Goal: Transaction & Acquisition: Purchase product/service

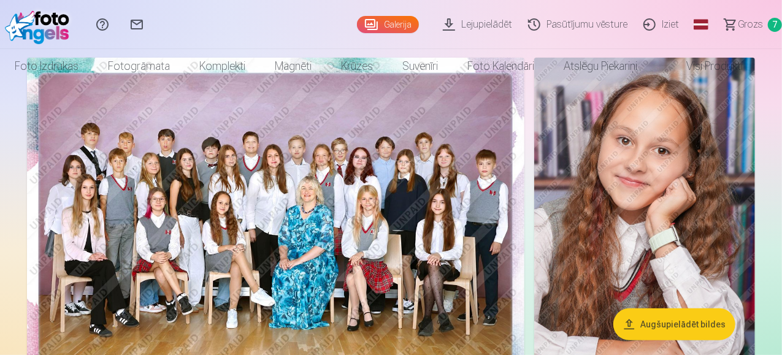
scroll to position [139, 0]
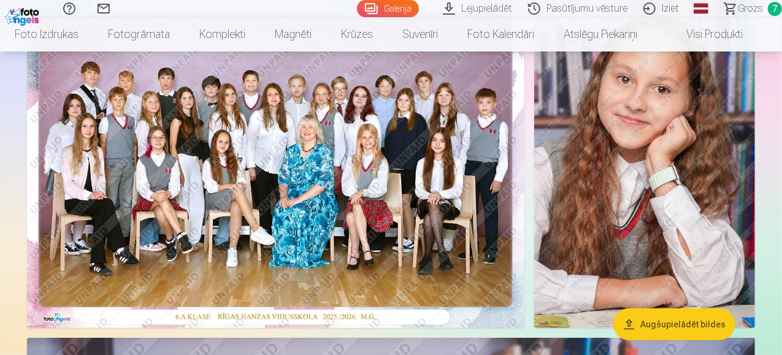
click at [725, 8] on link "Grozs 7" at bounding box center [747, 8] width 69 height 17
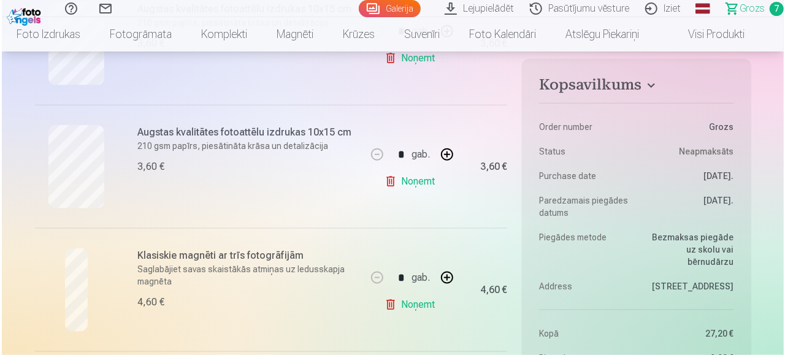
scroll to position [675, 0]
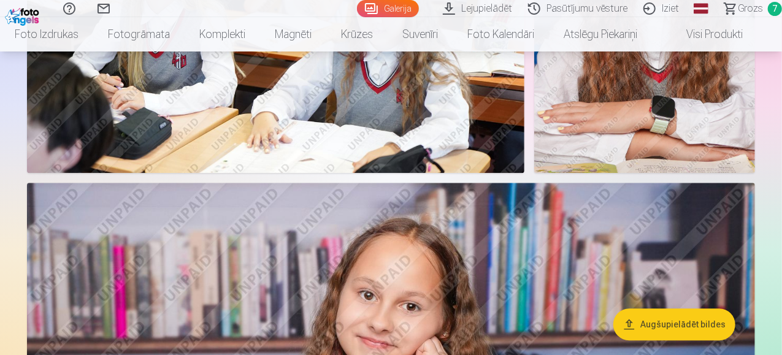
scroll to position [1472, 0]
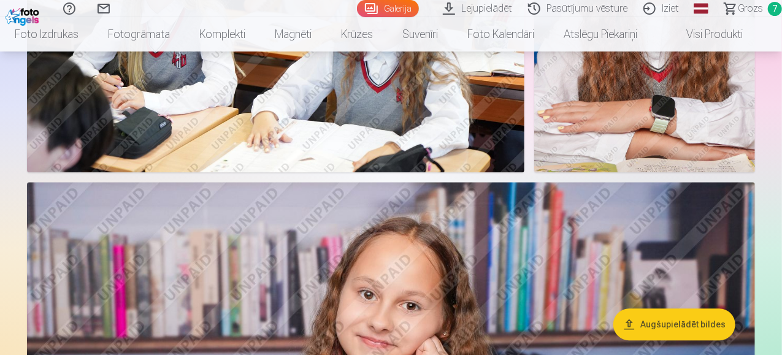
click at [738, 3] on span "Grozs" at bounding box center [750, 8] width 25 height 15
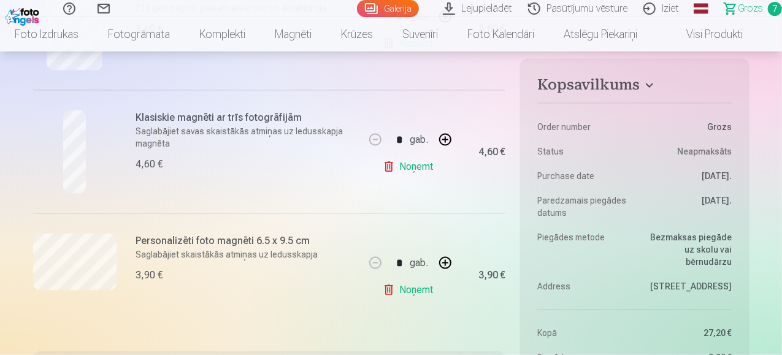
scroll to position [859, 0]
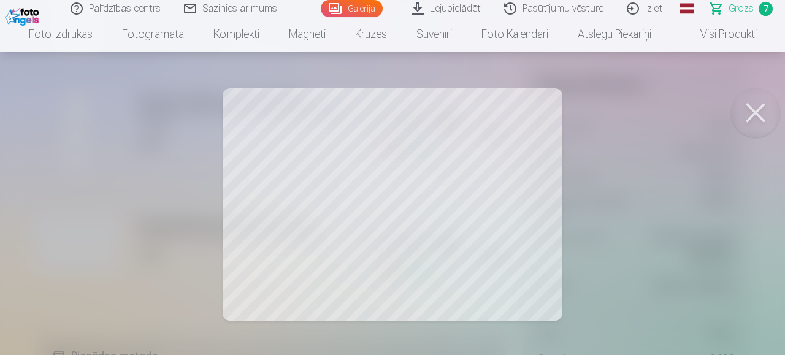
click at [743, 101] on button at bounding box center [755, 112] width 49 height 49
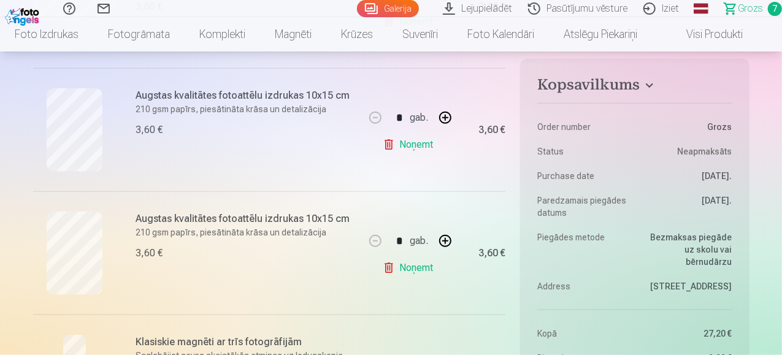
scroll to position [613, 0]
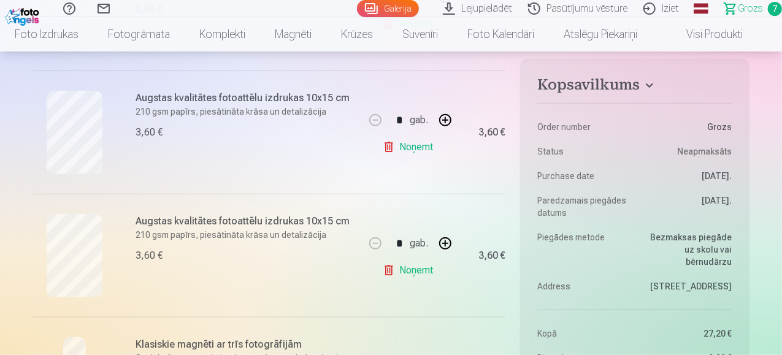
click at [103, 253] on div at bounding box center [74, 255] width 83 height 83
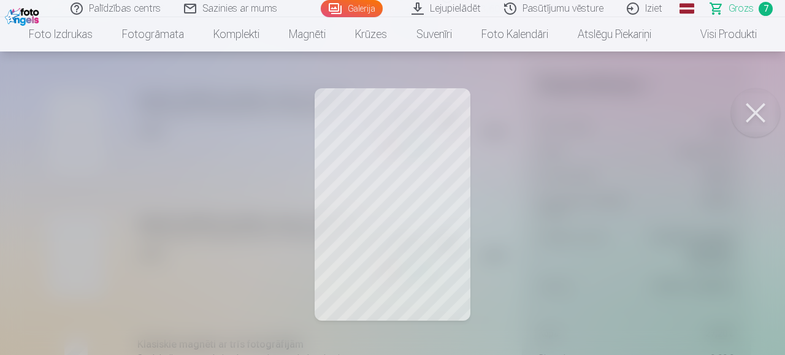
click at [765, 113] on button at bounding box center [755, 112] width 49 height 49
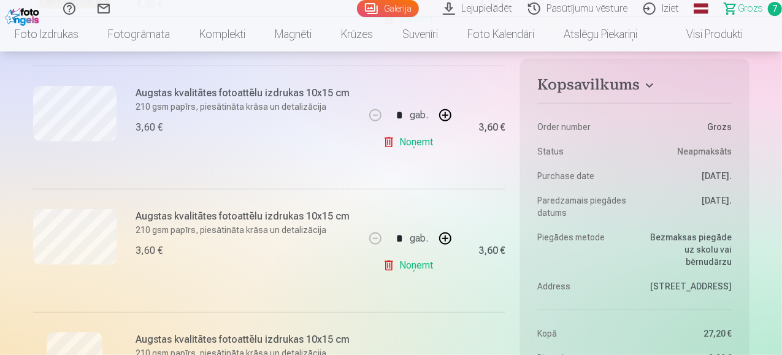
scroll to position [368, 0]
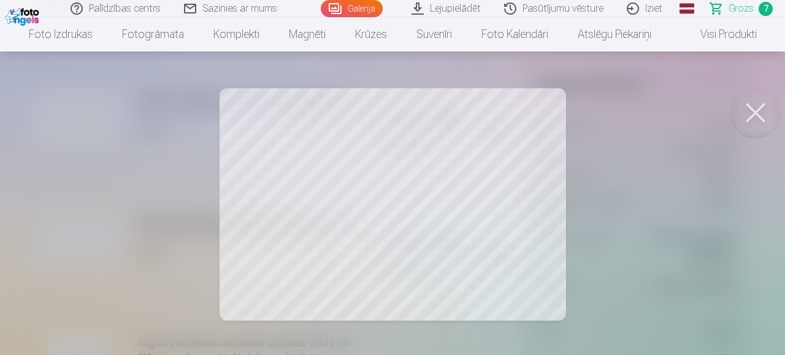
click at [749, 112] on button at bounding box center [755, 112] width 49 height 49
click at [743, 96] on button at bounding box center [755, 112] width 49 height 49
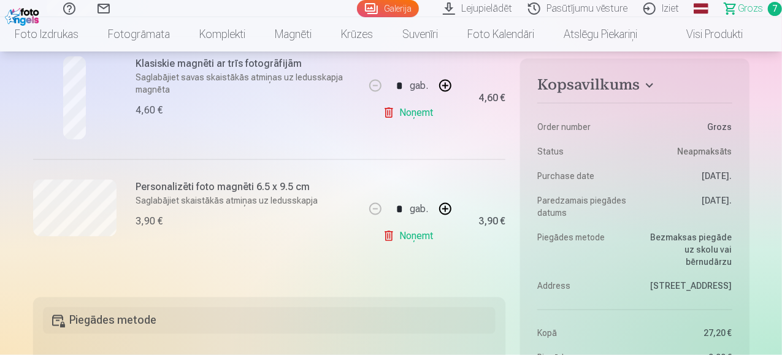
scroll to position [920, 0]
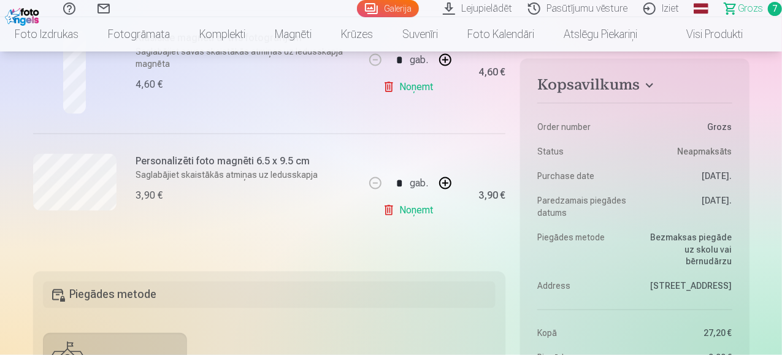
click at [91, 213] on div at bounding box center [74, 195] width 83 height 83
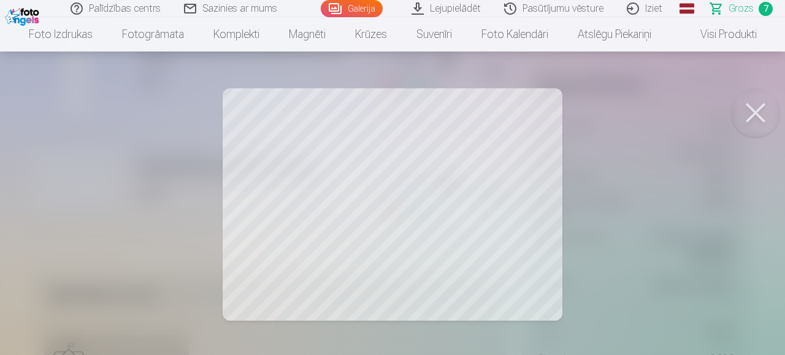
click at [766, 102] on button at bounding box center [755, 112] width 49 height 49
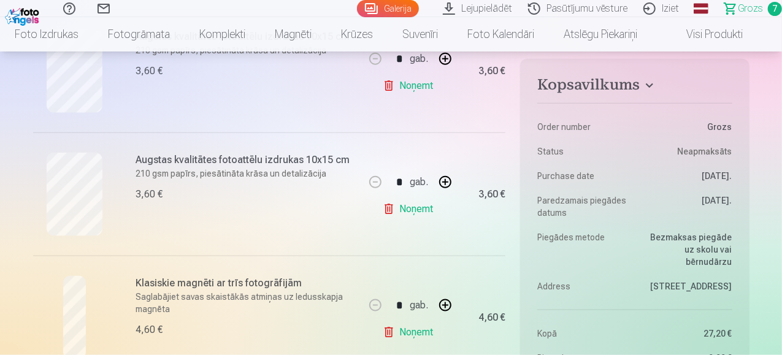
scroll to position [613, 0]
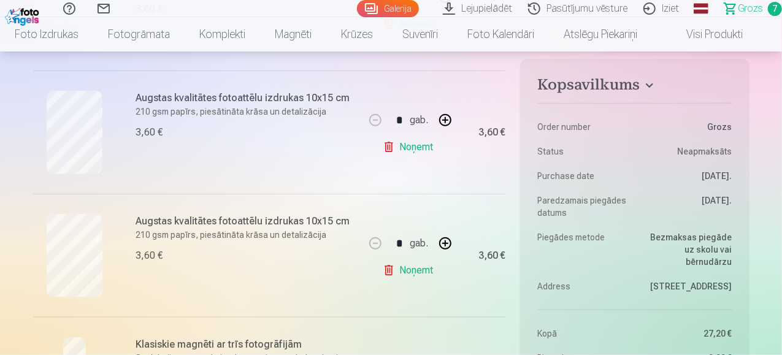
click at [135, 151] on div "Augstas kvalitātes fotoattēlu izdrukas 10x15 cm 210 gsm papīrs, piesātināta krā…" at bounding box center [199, 132] width 332 height 123
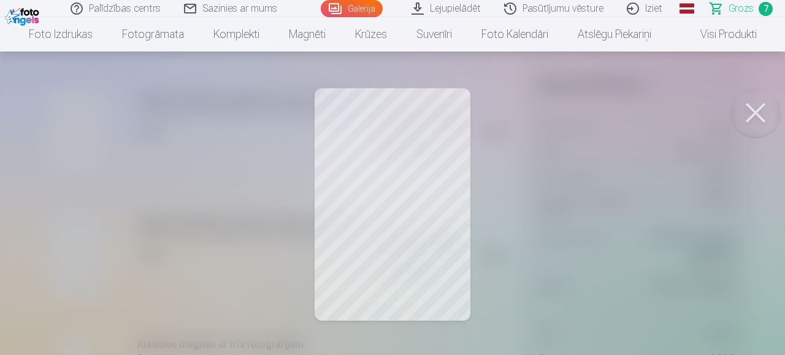
click at [742, 94] on button at bounding box center [755, 112] width 49 height 49
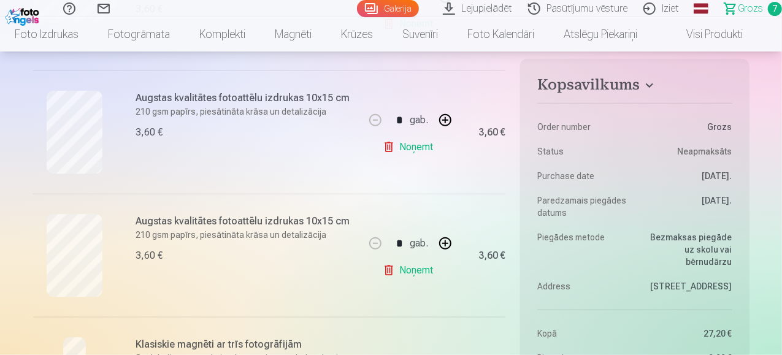
click at [167, 131] on div "3,60 €" at bounding box center [246, 132] width 221 height 15
drag, startPoint x: 177, startPoint y: 118, endPoint x: 183, endPoint y: 109, distance: 11.4
click at [177, 118] on div "Augstas kvalitātes fotoattēlu izdrukas 10x15 cm 210 gsm papīrs, piesātināta krā…" at bounding box center [246, 132] width 221 height 83
click at [187, 106] on p "210 gsm papīrs, piesātināta krāsa un detalizācija" at bounding box center [246, 111] width 221 height 12
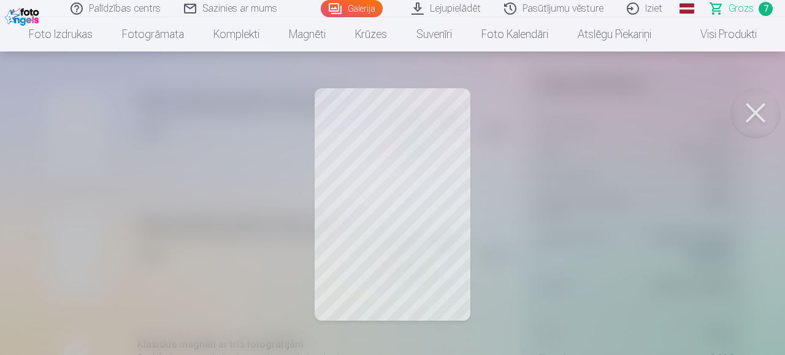
click at [765, 110] on button at bounding box center [755, 112] width 49 height 49
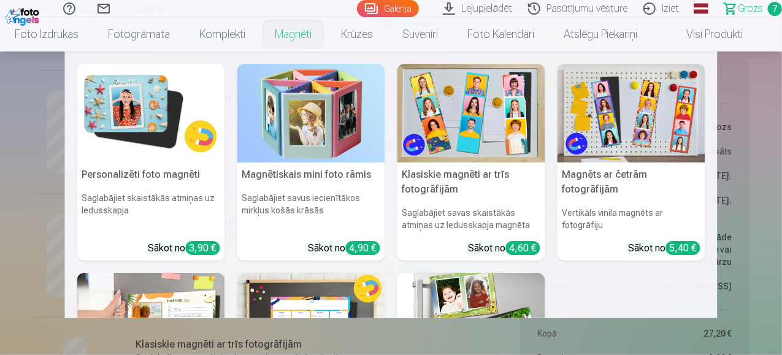
click at [313, 36] on link "Magnēti" at bounding box center [293, 34] width 66 height 34
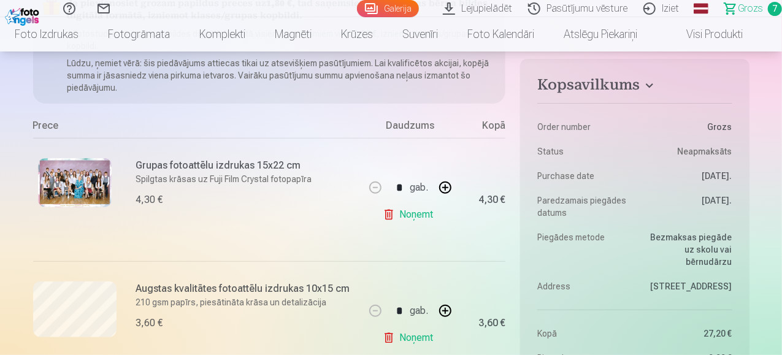
scroll to position [245, 0]
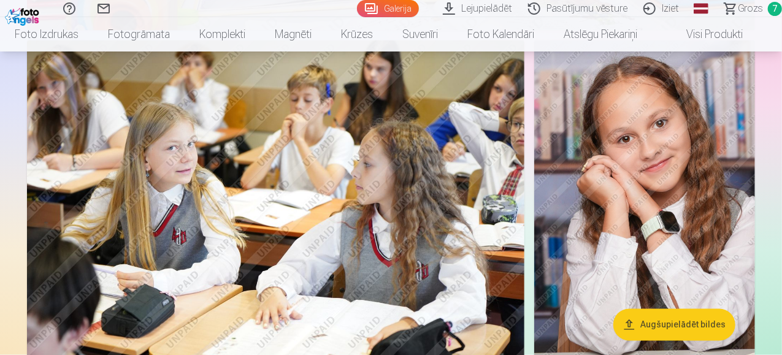
scroll to position [920, 0]
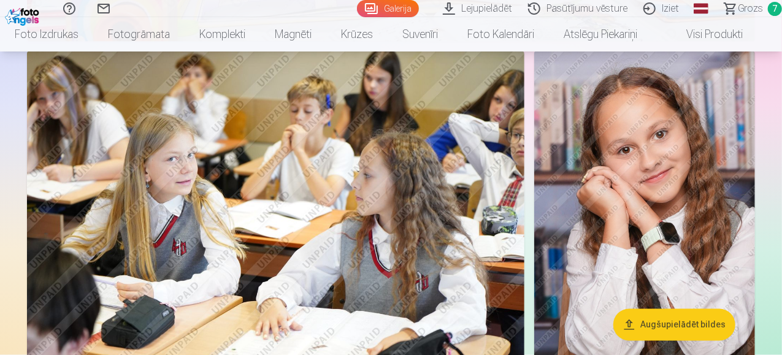
click at [591, 167] on img at bounding box center [644, 217] width 221 height 331
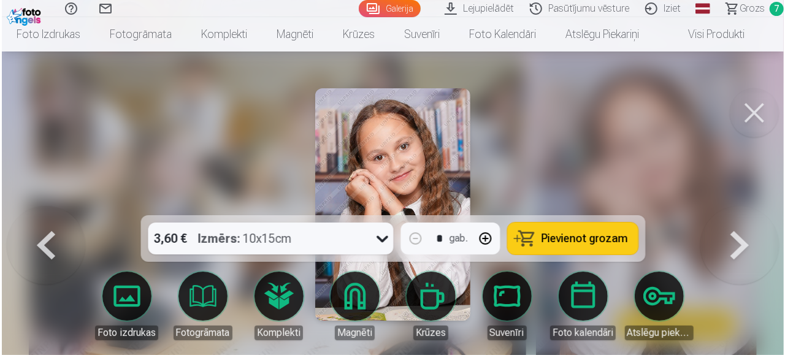
scroll to position [921, 0]
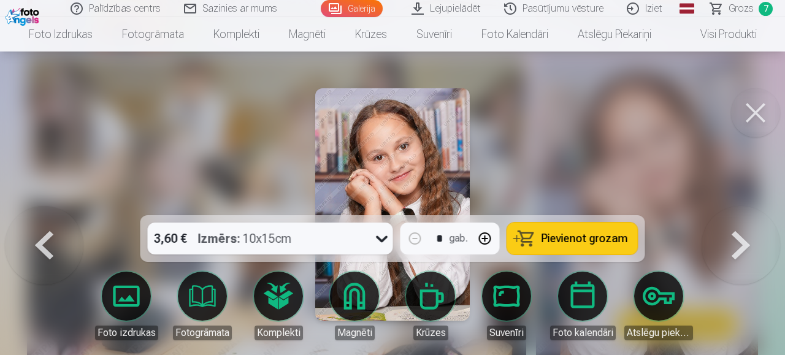
click at [364, 304] on link "Magnēti" at bounding box center [354, 306] width 69 height 69
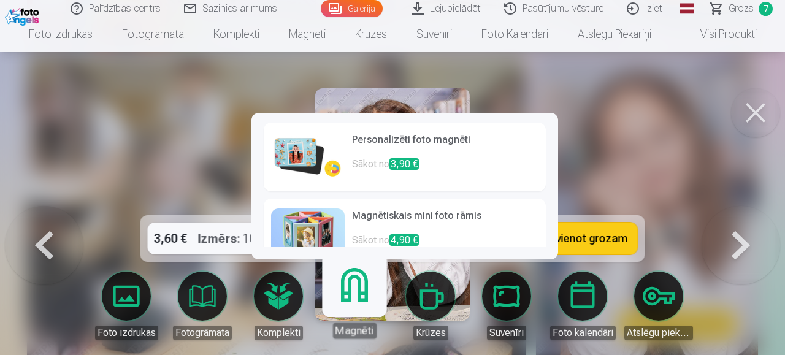
click at [346, 177] on link "Personalizēti foto magnēti Sākot no 3,90 €" at bounding box center [405, 157] width 282 height 69
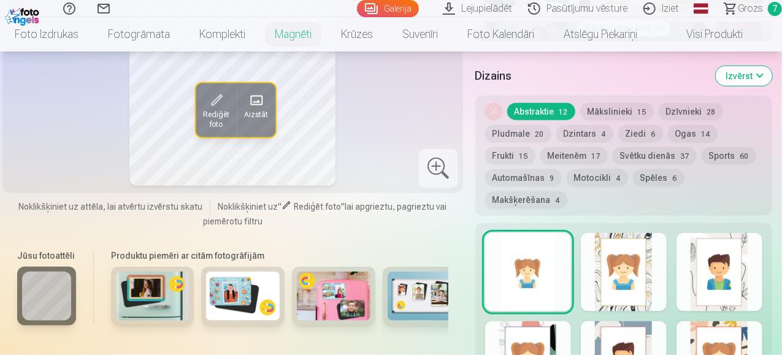
scroll to position [613, 0]
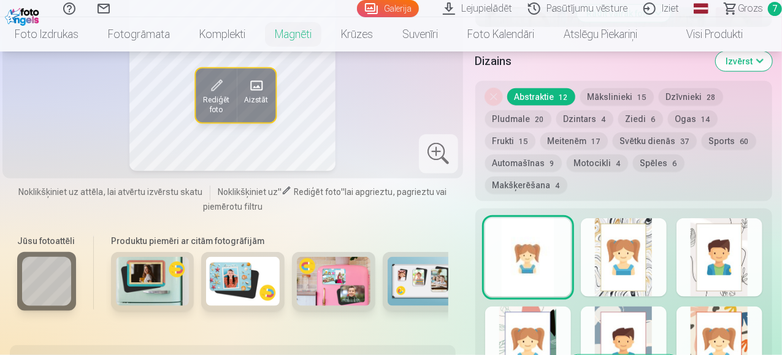
click at [635, 240] on div at bounding box center [624, 257] width 86 height 79
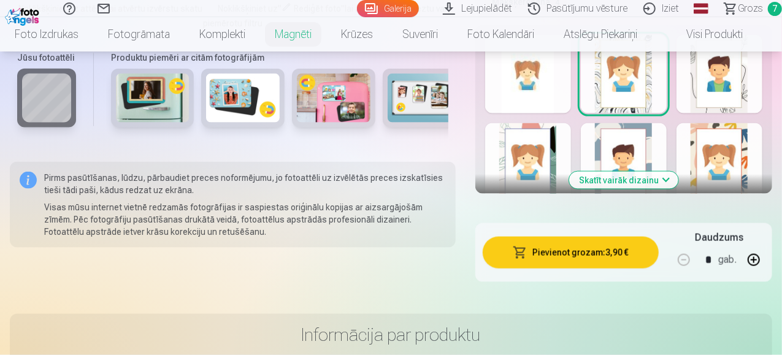
scroll to position [797, 0]
click at [622, 171] on button "Skatīt vairāk dizainu" at bounding box center [623, 179] width 109 height 17
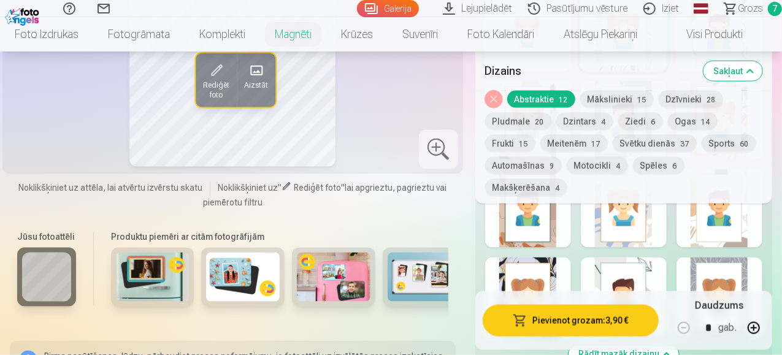
scroll to position [859, 0]
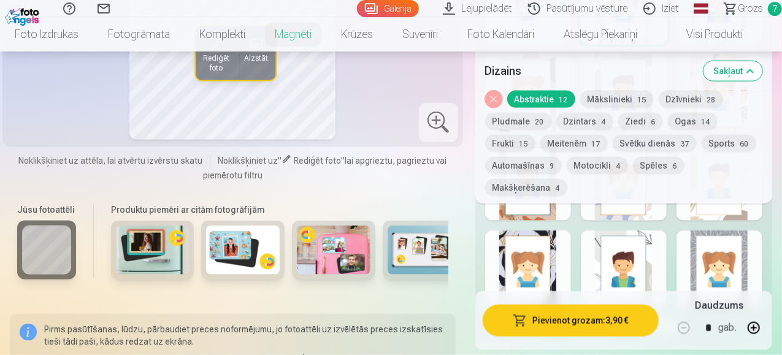
click at [563, 239] on div at bounding box center [528, 270] width 86 height 79
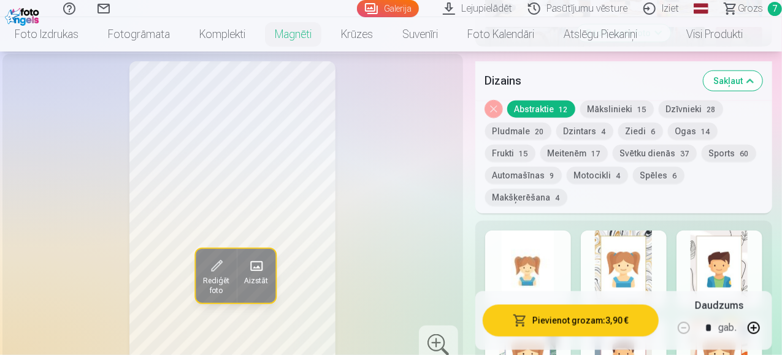
scroll to position [613, 0]
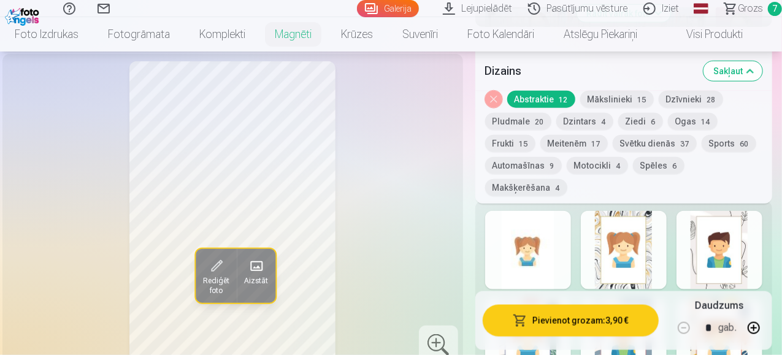
click at [542, 299] on div at bounding box center [528, 338] width 86 height 79
click at [694, 215] on div at bounding box center [719, 250] width 86 height 79
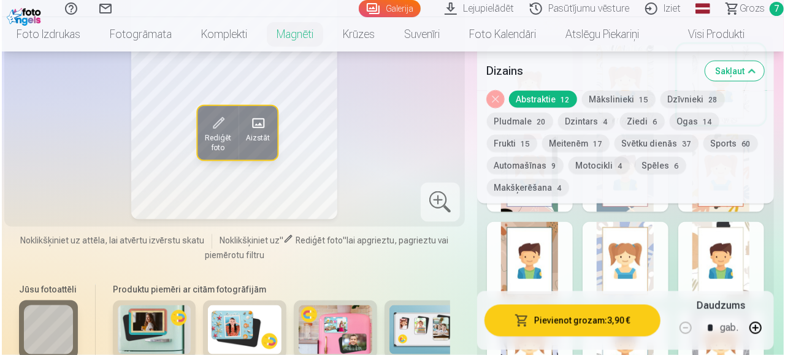
scroll to position [797, 0]
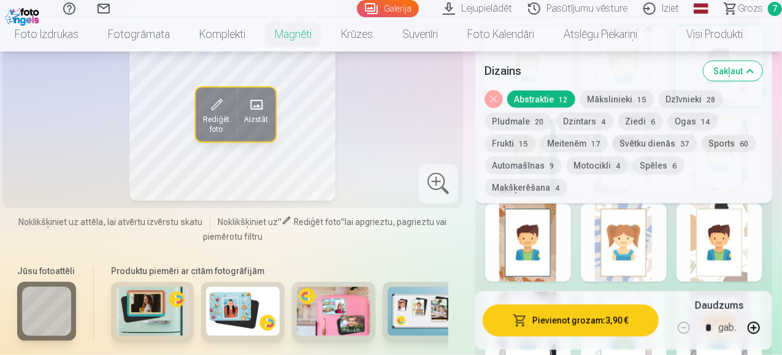
click at [627, 318] on button "Pievienot grozam : 3,90 €" at bounding box center [571, 321] width 176 height 32
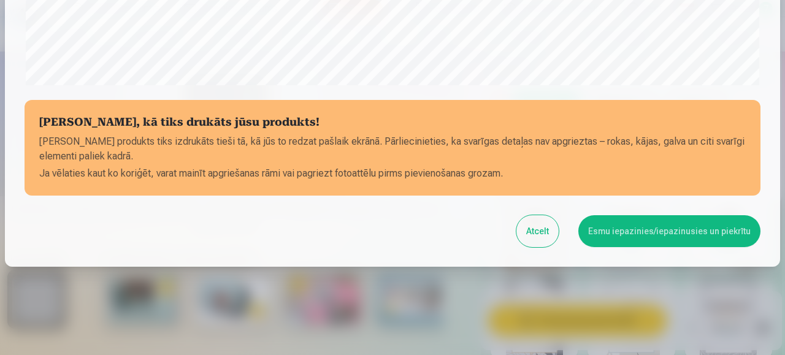
scroll to position [518, 0]
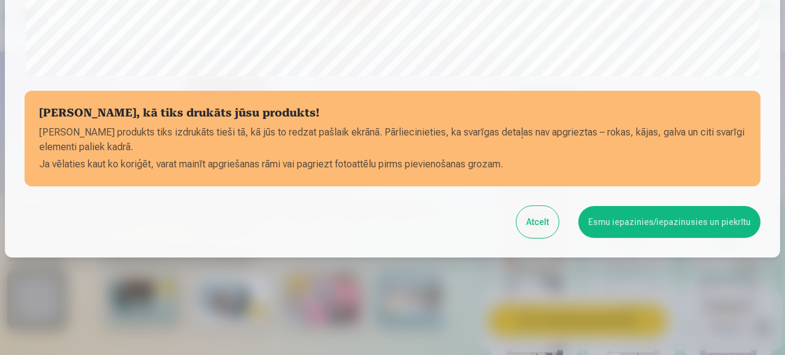
click at [618, 225] on button "Esmu iepazinies/iepazinusies un piekrītu" at bounding box center [669, 222] width 182 height 32
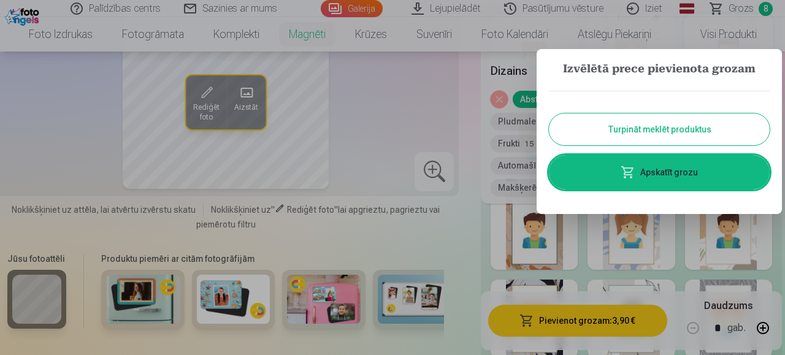
click at [624, 139] on button "Turpināt meklēt produktus" at bounding box center [659, 129] width 221 height 32
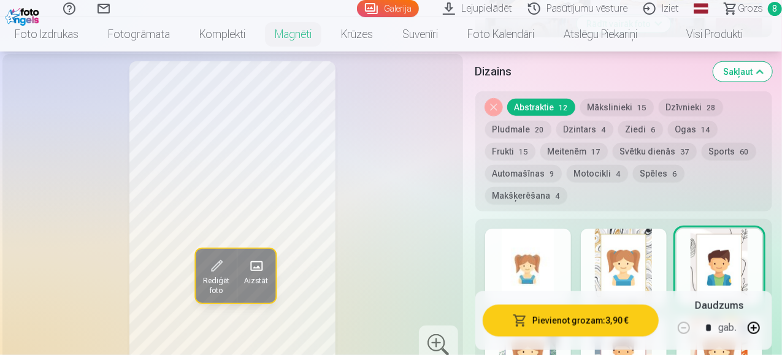
scroll to position [552, 0]
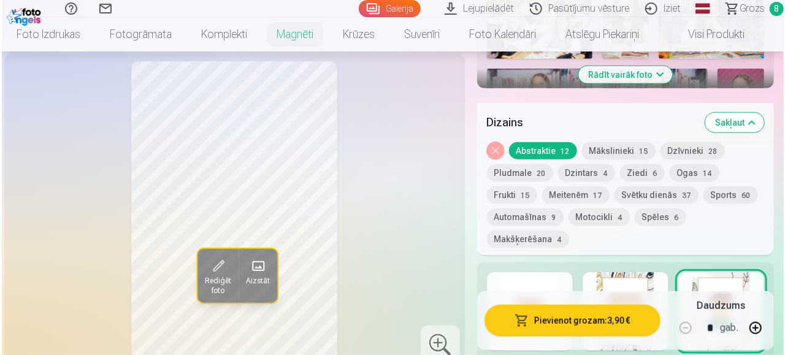
scroll to position [921, 0]
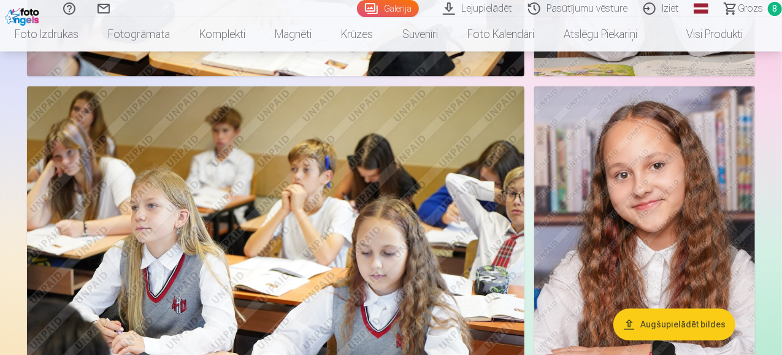
scroll to position [1349, 0]
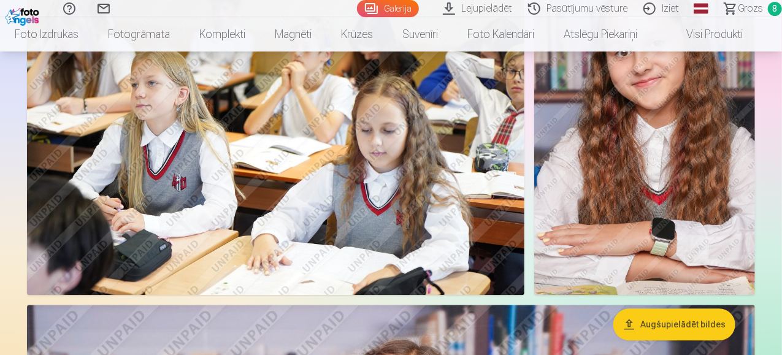
click at [748, 17] on div "Palīdzības centrs Sazinies ar mums Galerija Lejupielādēt Pasūtījumu vēsture Izi…" at bounding box center [391, 8] width 782 height 17
click at [752, 13] on link "Grozs 8" at bounding box center [747, 8] width 69 height 17
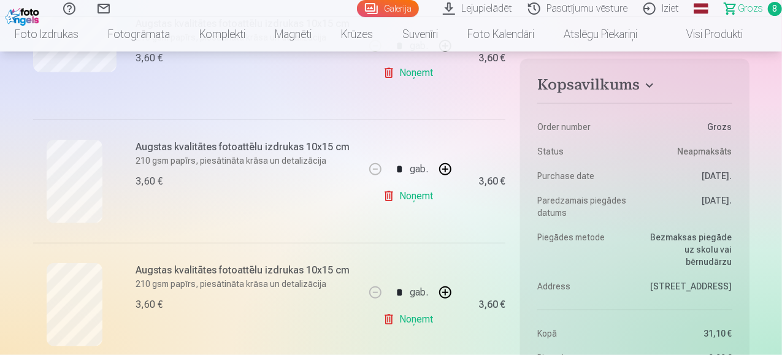
scroll to position [491, 0]
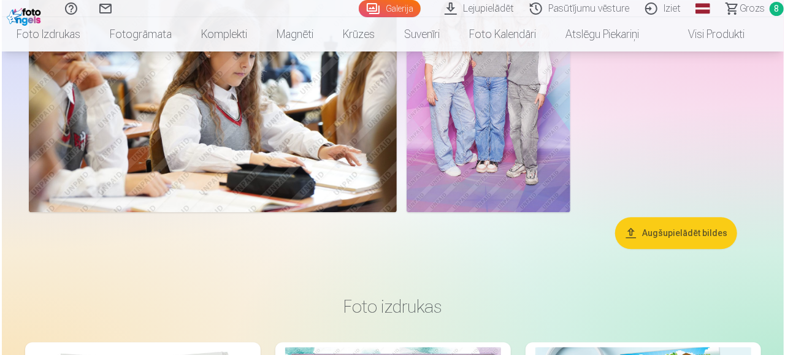
scroll to position [8586, 0]
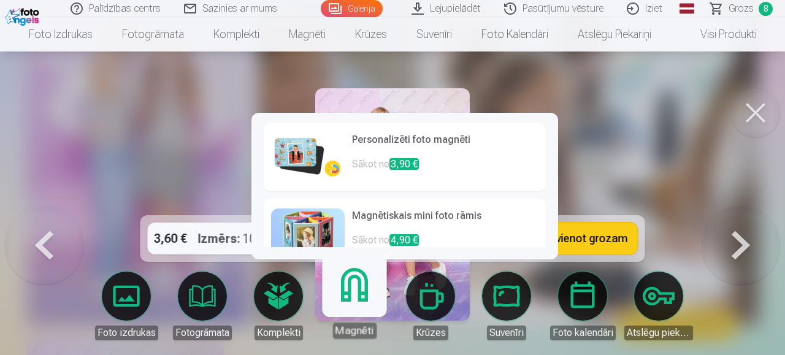
click at [316, 177] on img at bounding box center [308, 156] width 74 height 49
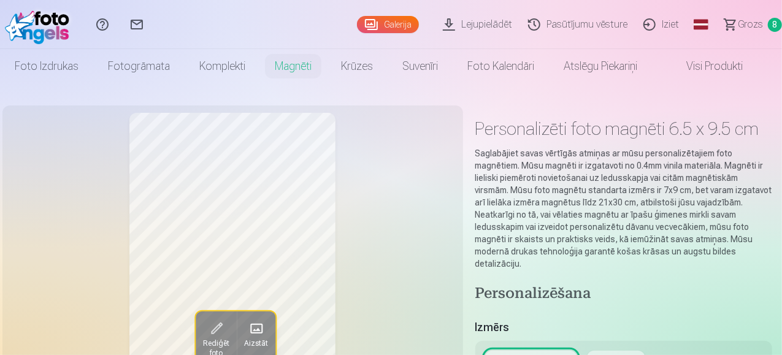
click at [751, 18] on link "Grozs 8" at bounding box center [747, 24] width 69 height 49
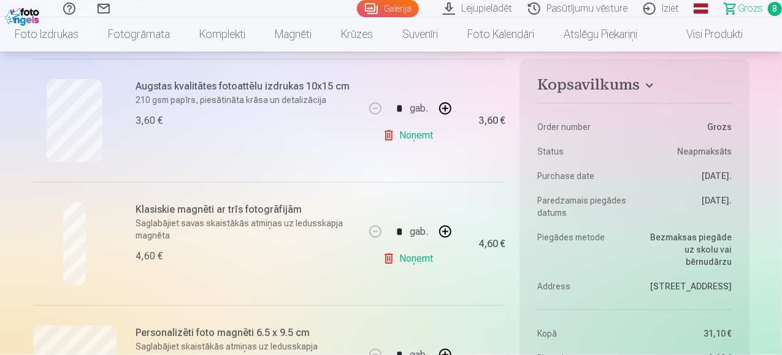
scroll to position [797, 0]
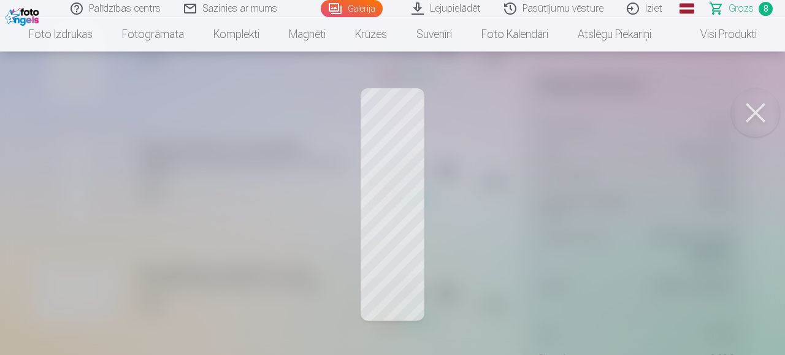
click at [724, 101] on div at bounding box center [392, 177] width 785 height 355
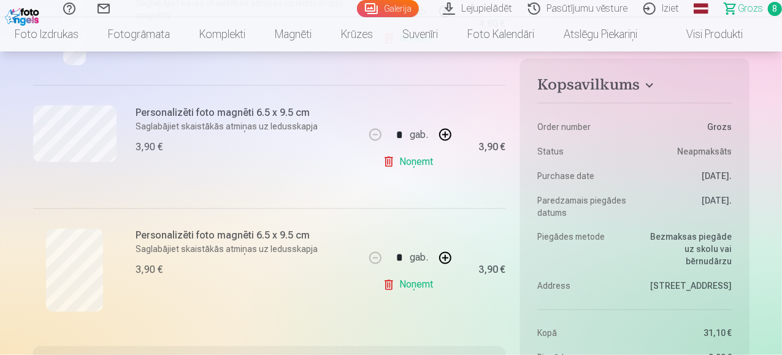
scroll to position [981, 0]
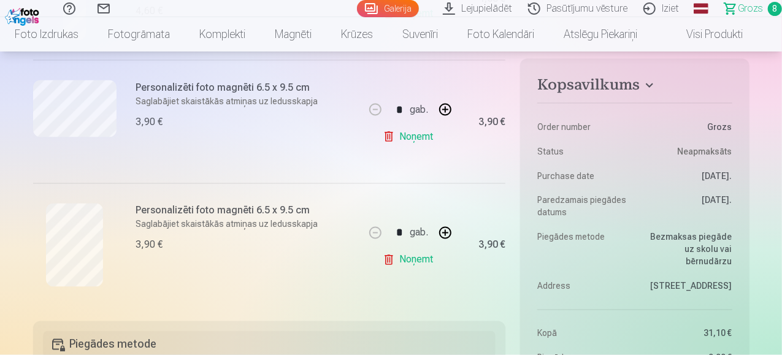
click at [405, 139] on link "Noņemt" at bounding box center [411, 136] width 56 height 25
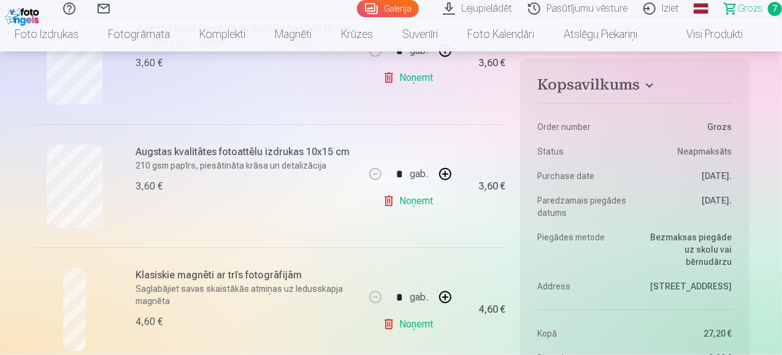
scroll to position [613, 0]
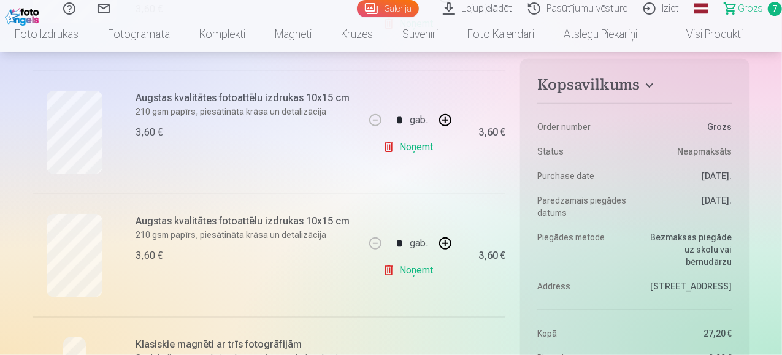
click at [418, 266] on link "Noņemt" at bounding box center [411, 270] width 56 height 25
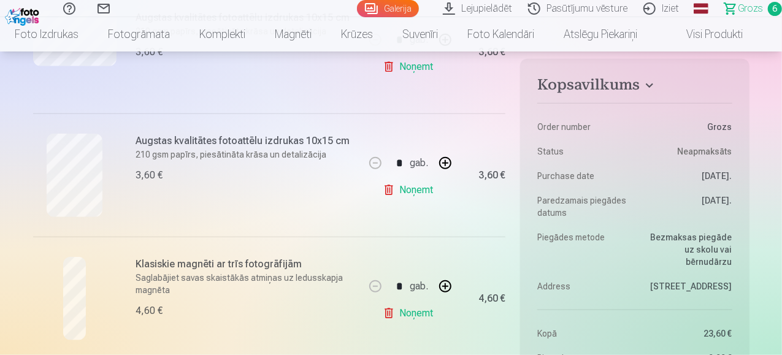
scroll to position [552, 0]
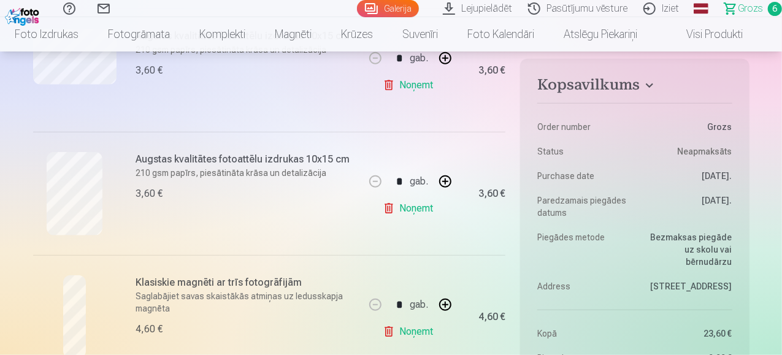
click at [410, 203] on link "Noņemt" at bounding box center [411, 208] width 56 height 25
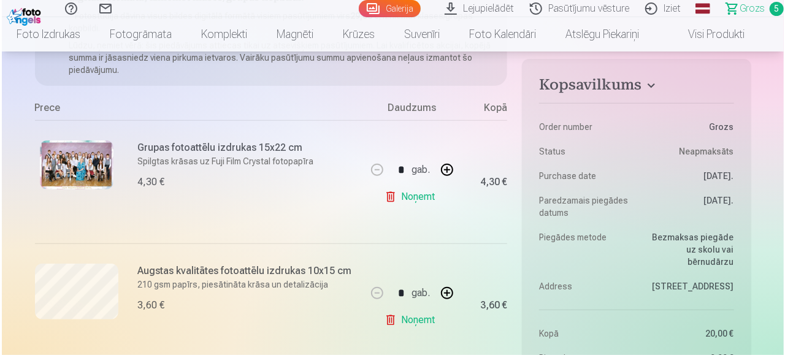
scroll to position [184, 0]
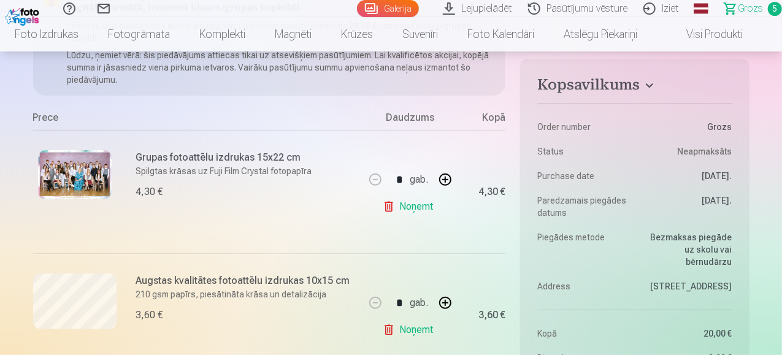
click at [101, 179] on img at bounding box center [75, 174] width 74 height 49
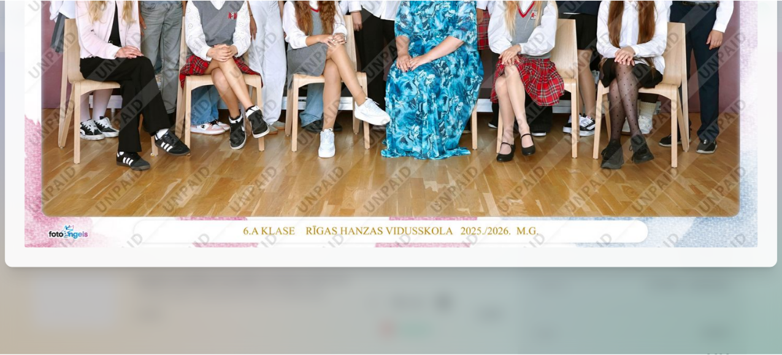
scroll to position [296, 0]
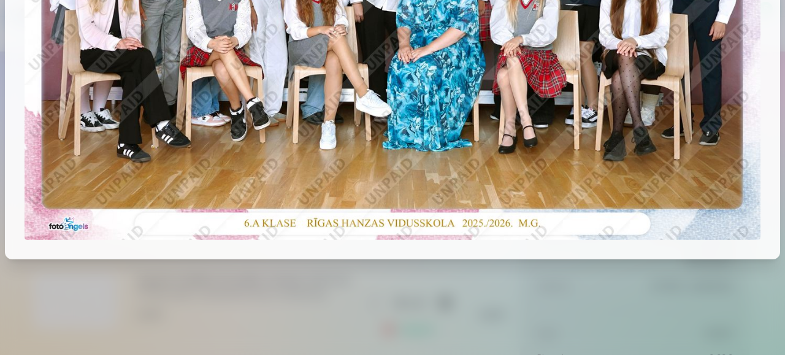
click at [350, 275] on div at bounding box center [392, 177] width 785 height 355
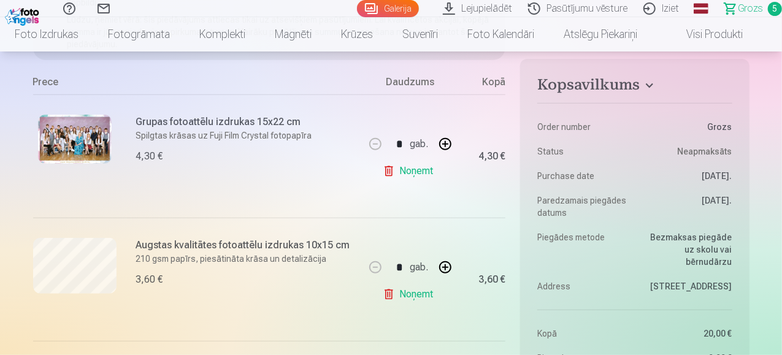
scroll to position [245, 0]
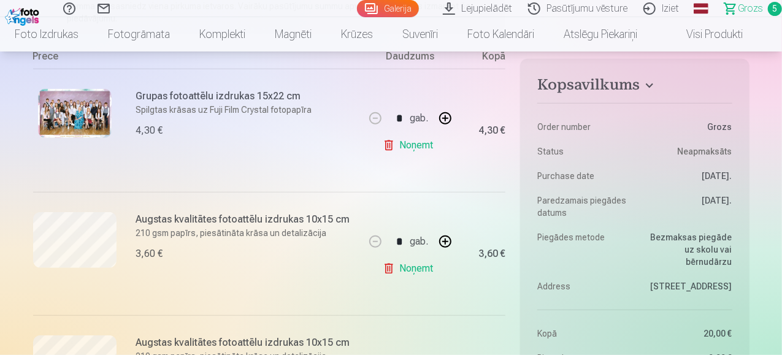
click at [412, 269] on link "Noņemt" at bounding box center [411, 268] width 56 height 25
click at [425, 277] on link "Noņemt" at bounding box center [411, 268] width 56 height 25
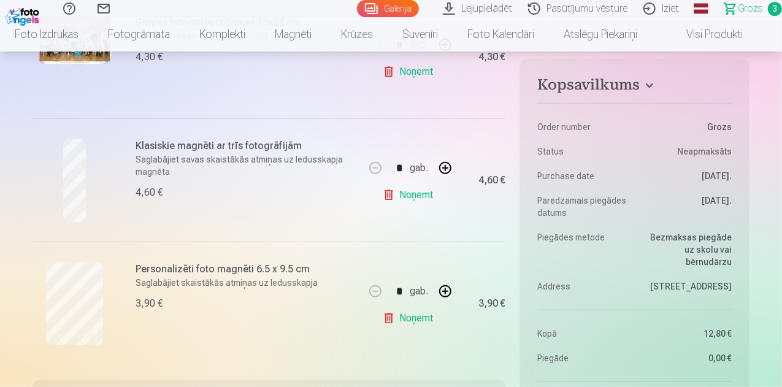
scroll to position [307, 0]
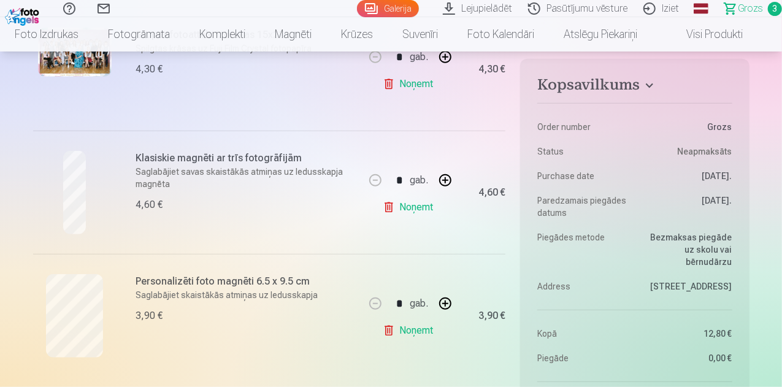
click at [738, 3] on span "Grozs" at bounding box center [750, 8] width 25 height 15
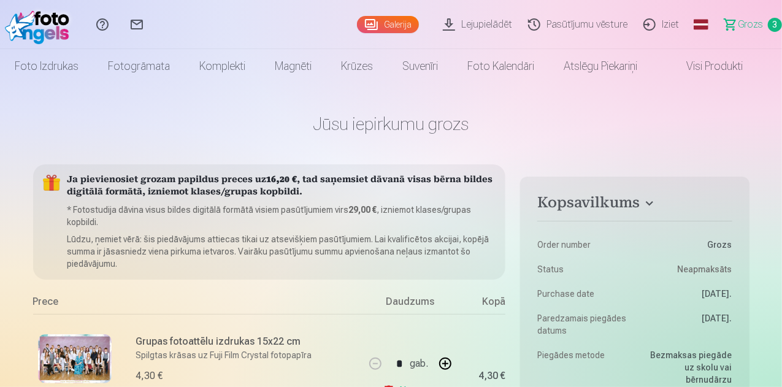
click at [738, 24] on span "Grozs" at bounding box center [750, 24] width 25 height 15
click at [738, 25] on span "Grozs" at bounding box center [750, 24] width 25 height 15
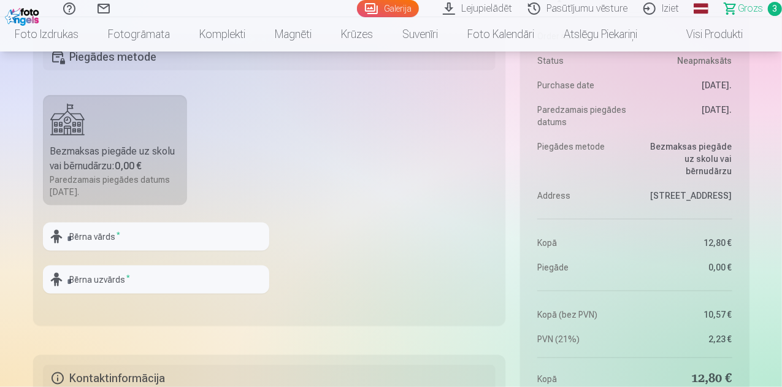
scroll to position [675, 0]
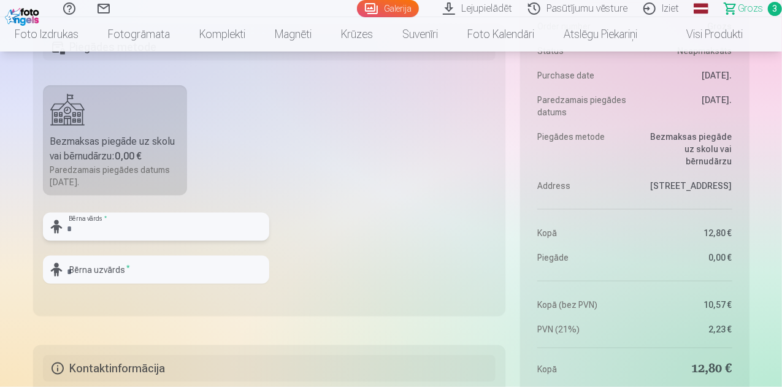
click at [218, 229] on input "text" at bounding box center [156, 227] width 226 height 28
type input "*********"
click at [132, 266] on input "text" at bounding box center [156, 270] width 226 height 28
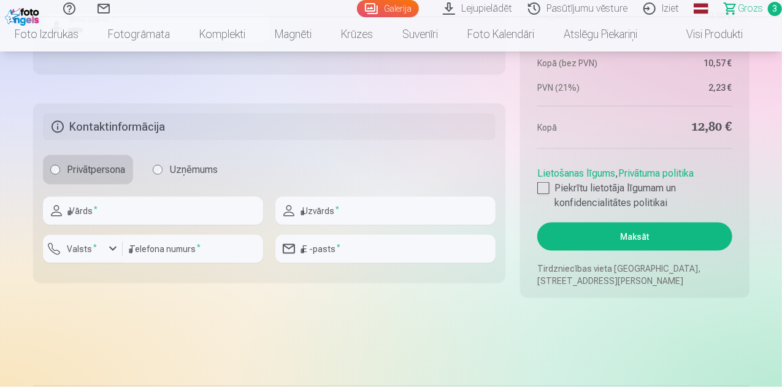
scroll to position [920, 0]
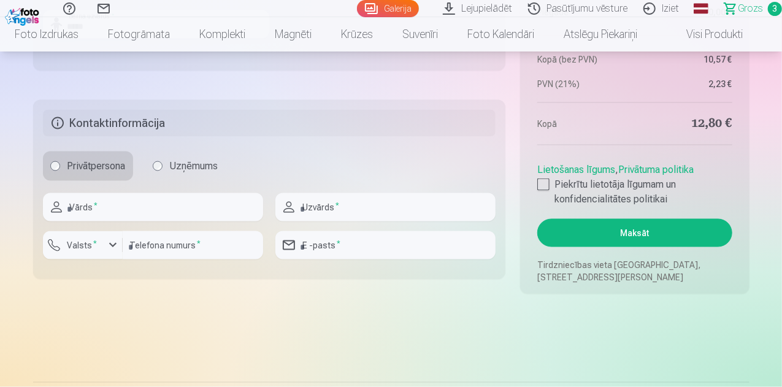
type input "*****"
click at [126, 223] on div at bounding box center [153, 226] width 220 height 10
click at [129, 209] on input "text" at bounding box center [153, 207] width 220 height 28
type input "*****"
type input "**********"
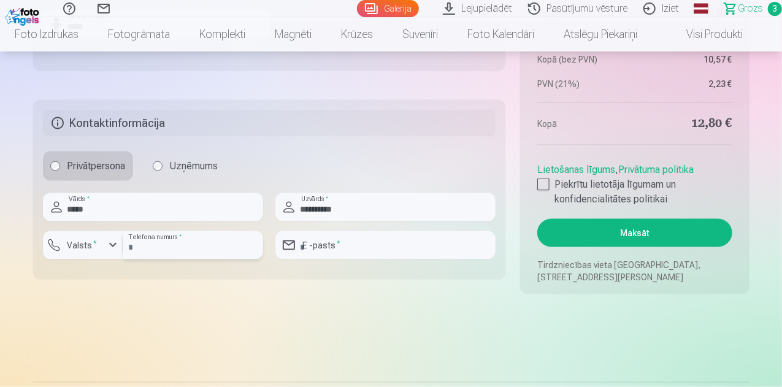
type input "********"
type input "**********"
click at [75, 248] on label "Valsts *" at bounding box center [83, 245] width 40 height 12
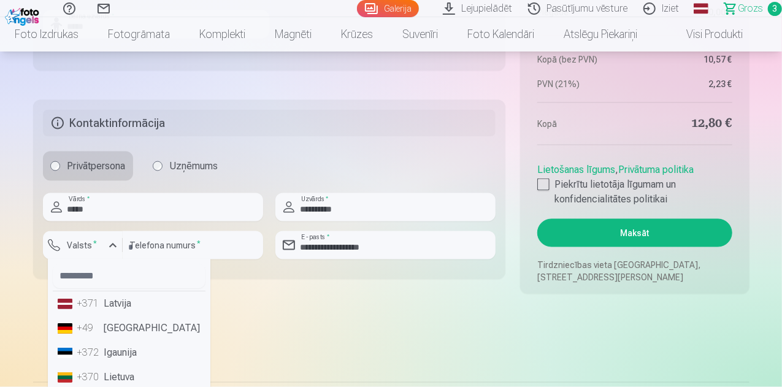
click at [98, 307] on div "+371" at bounding box center [89, 304] width 25 height 15
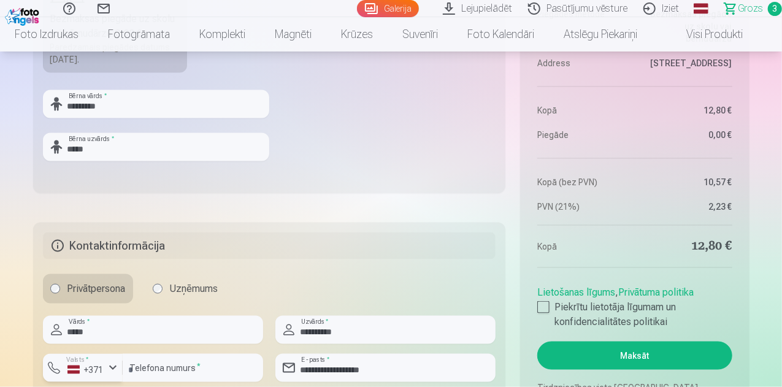
scroll to position [981, 0]
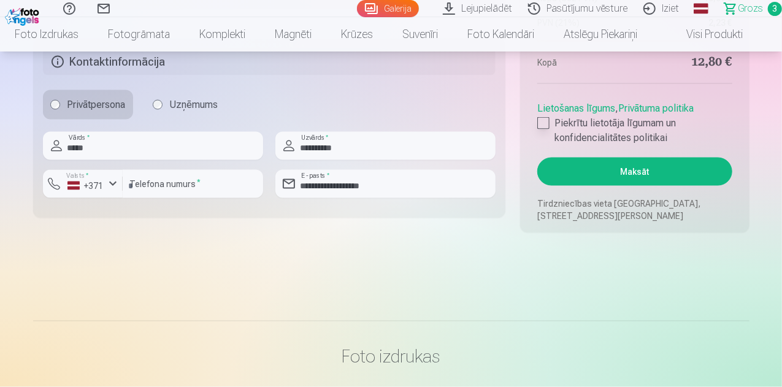
click at [582, 132] on label "Piekrītu lietotāja līgumam un konfidencialitātes politikai" at bounding box center [634, 130] width 194 height 29
click at [611, 165] on button "Maksāt" at bounding box center [634, 172] width 194 height 28
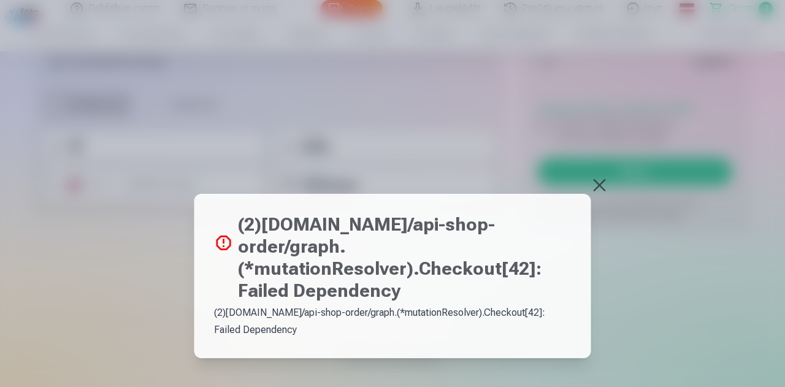
click at [593, 182] on button at bounding box center [599, 185] width 17 height 17
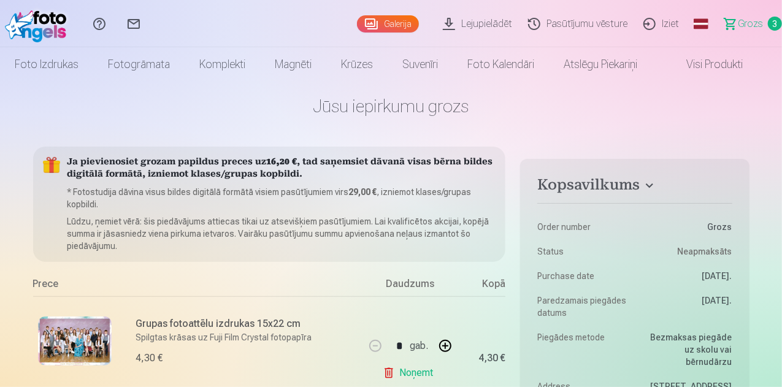
scroll to position [0, 0]
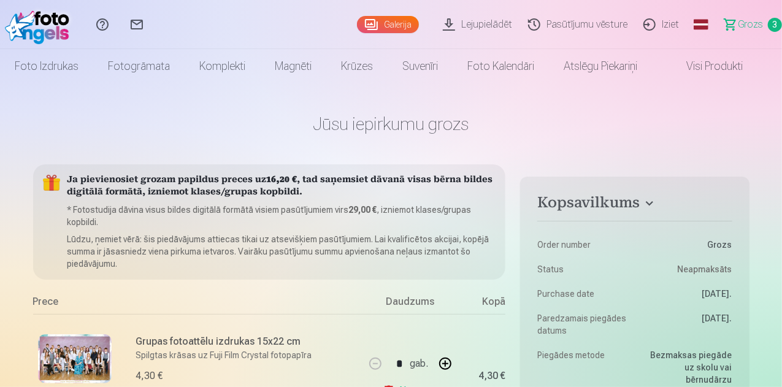
click at [739, 26] on span "Grozs" at bounding box center [750, 24] width 25 height 15
click at [655, 18] on link "Iziet" at bounding box center [663, 24] width 52 height 49
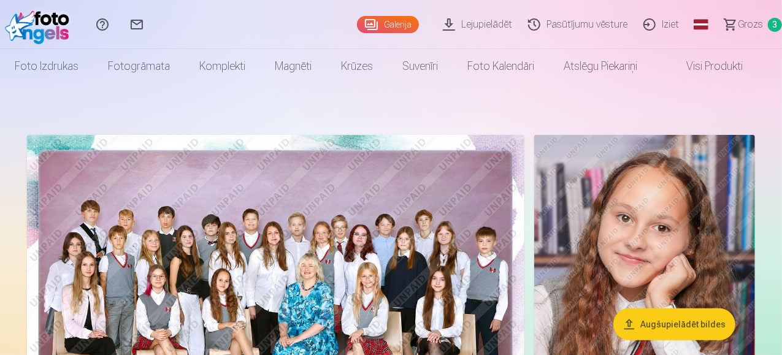
click at [651, 24] on link "Iziet" at bounding box center [663, 24] width 52 height 49
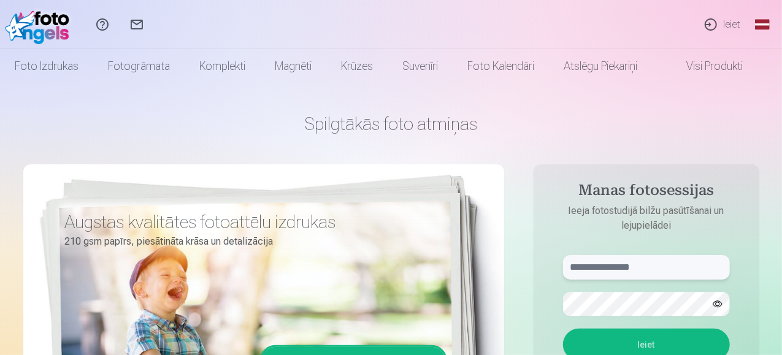
click at [666, 270] on input "text" at bounding box center [646, 267] width 167 height 25
type input "**********"
click at [563, 329] on button "Ieiet" at bounding box center [646, 345] width 167 height 32
